Goal: Information Seeking & Learning: Compare options

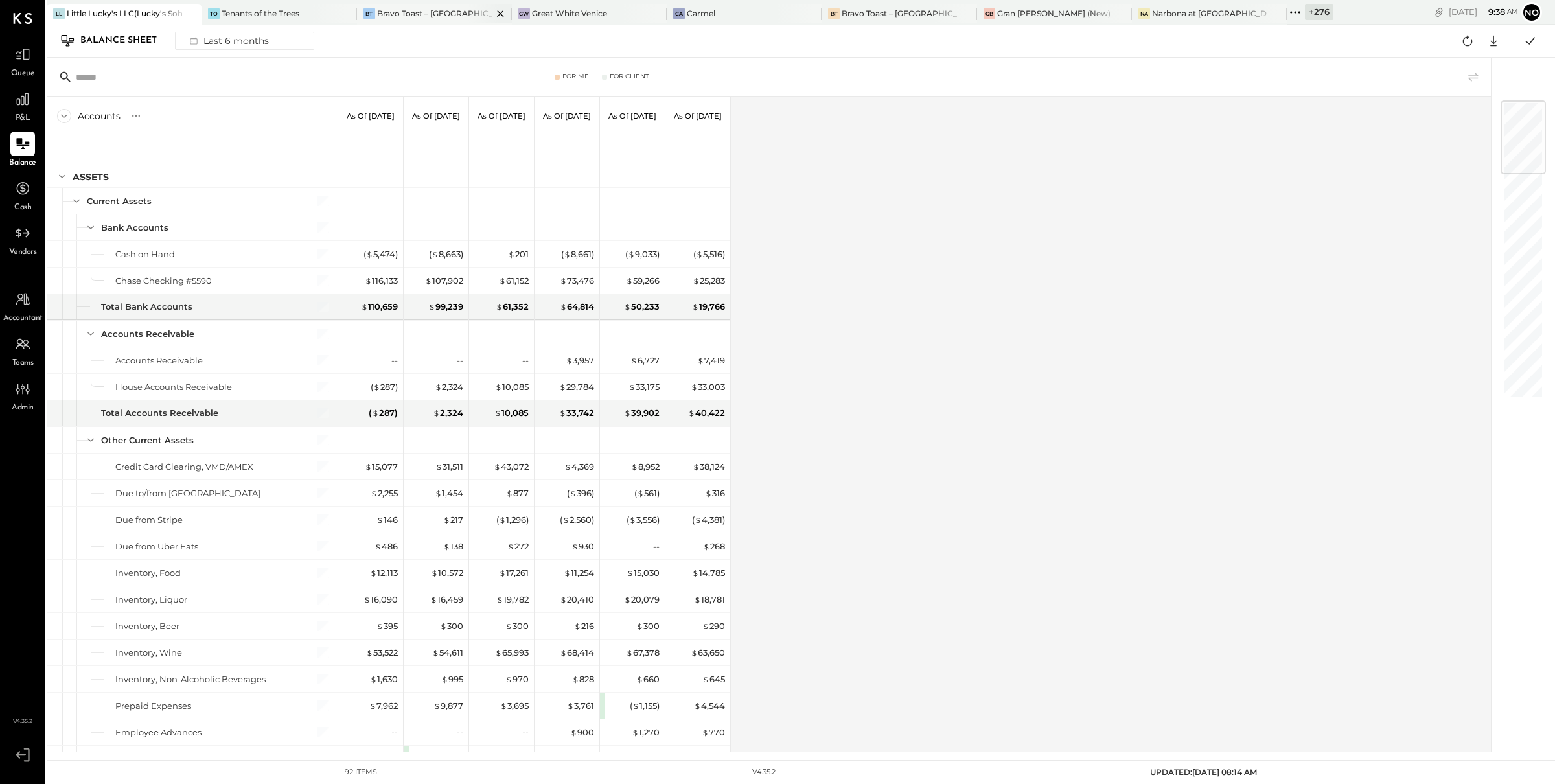
click at [405, 16] on div "Bravo Toast – [GEOGRAPHIC_DATA]" at bounding box center [435, 13] width 115 height 11
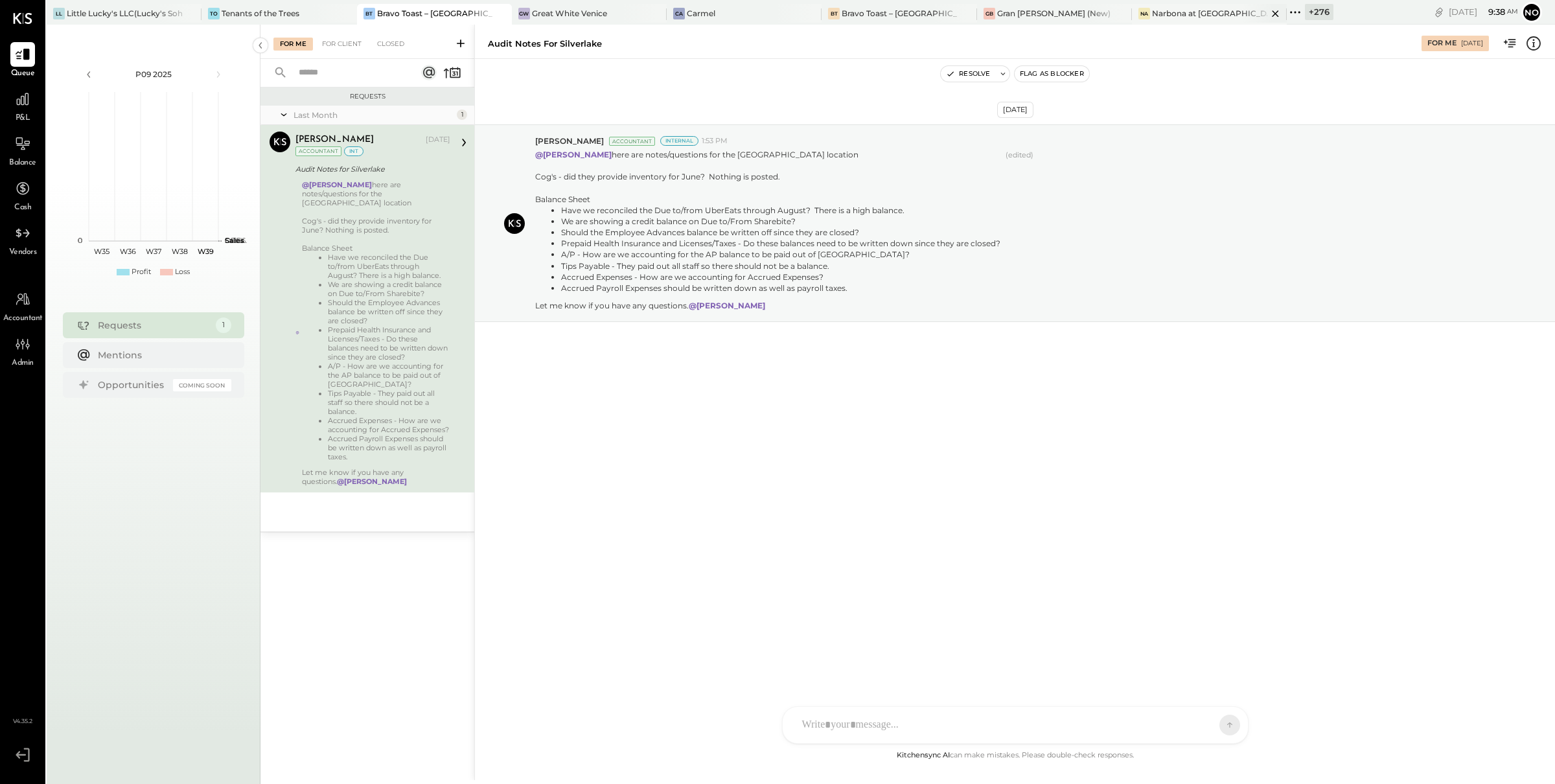
click at [1152, 14] on div "Narbona at [GEOGRAPHIC_DATA] LLC" at bounding box center [1210, 13] width 115 height 11
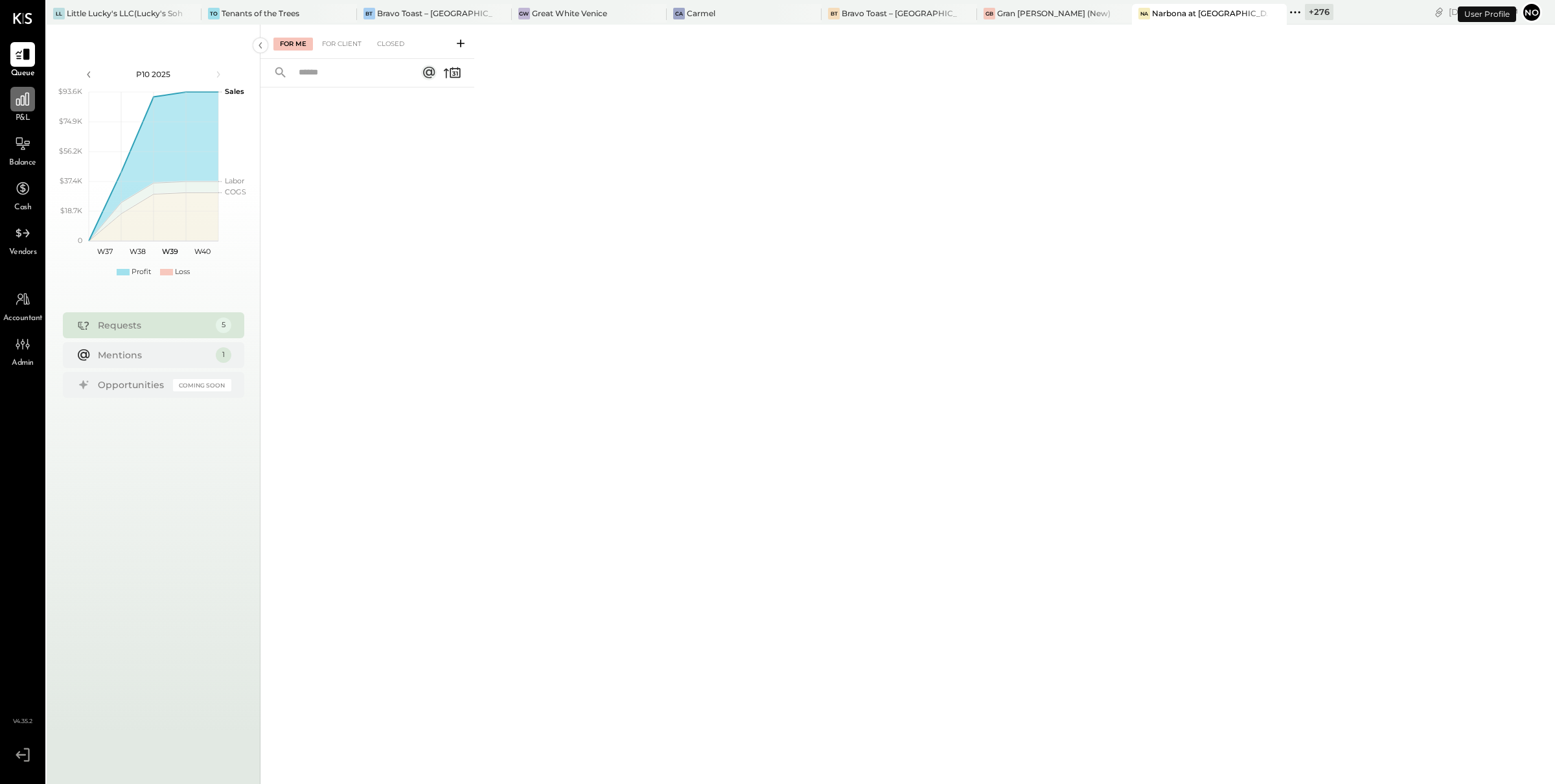
click at [19, 106] on icon at bounding box center [23, 99] width 17 height 17
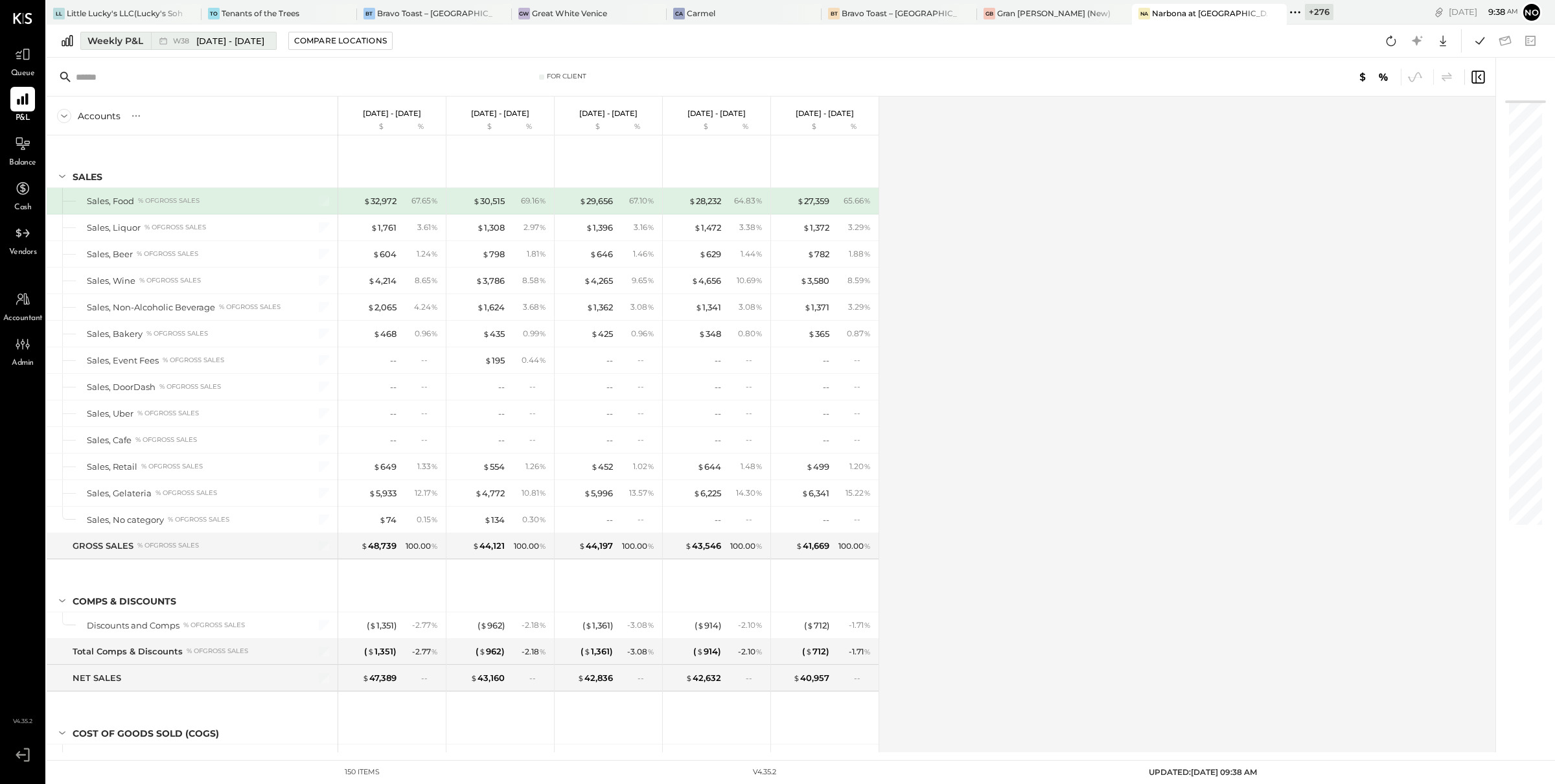
click at [200, 37] on span "[DATE] - [DATE]" at bounding box center [231, 41] width 68 height 12
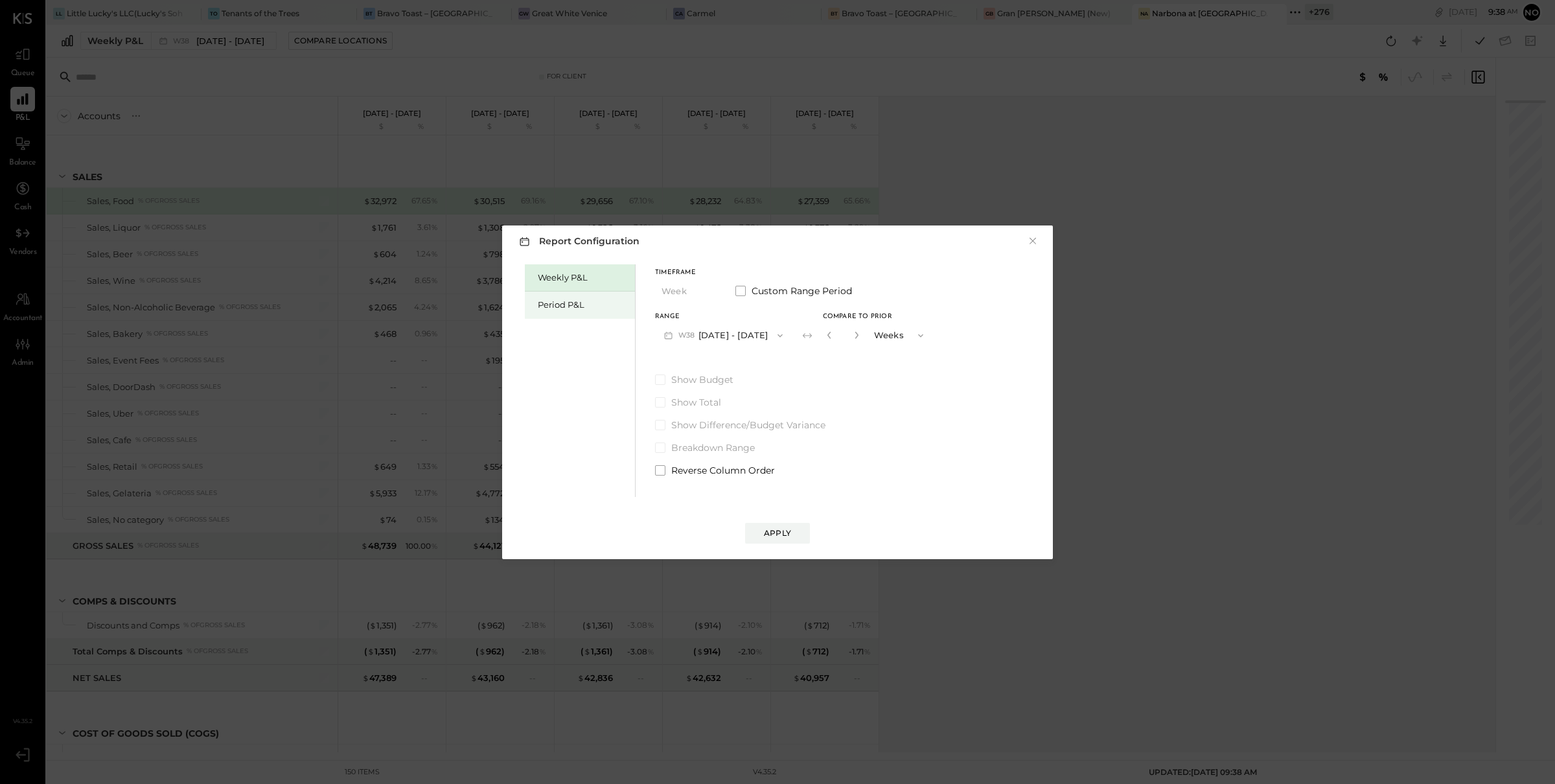
click at [566, 300] on div "Period P&L" at bounding box center [583, 304] width 90 height 12
click at [714, 331] on button "P10 [DATE] - [DATE]" at bounding box center [722, 335] width 133 height 24
click at [732, 340] on span "[DATE] - [DATE]" at bounding box center [715, 336] width 62 height 11
click at [840, 332] on div "Compare" at bounding box center [828, 337] width 42 height 11
click at [857, 337] on icon "button" at bounding box center [853, 334] width 8 height 8
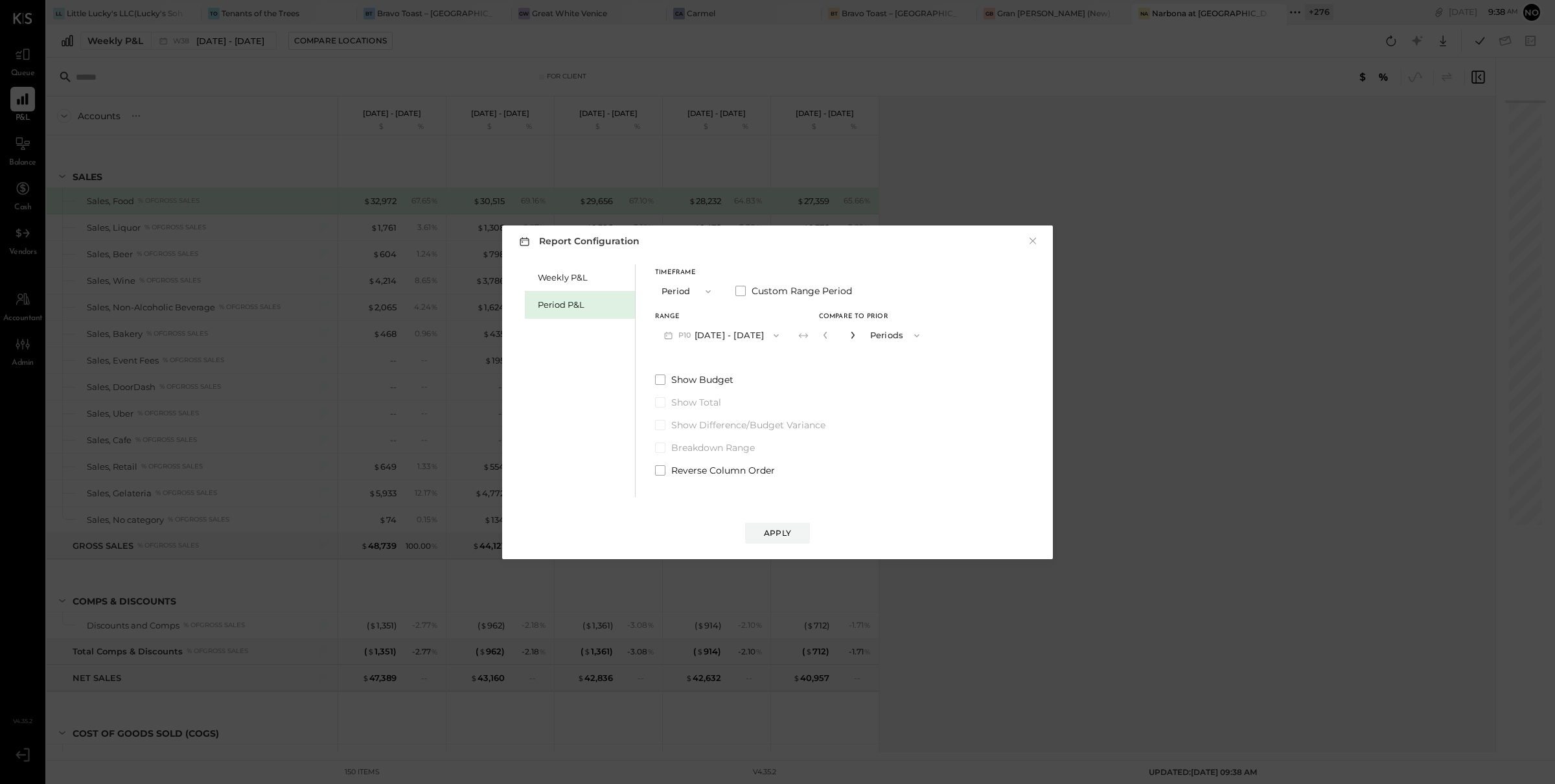
click at [857, 337] on icon "button" at bounding box center [853, 334] width 8 height 8
type input "*"
click at [787, 530] on div "Apply" at bounding box center [778, 532] width 27 height 11
